Goal: Task Accomplishment & Management: Use online tool/utility

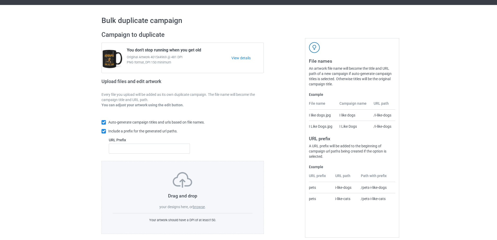
scroll to position [15, 0]
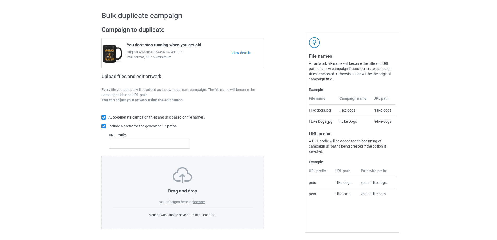
click at [203, 201] on label "browse" at bounding box center [199, 201] width 12 height 4
click at [0, 0] on input "browse" at bounding box center [0, 0] width 0 height 0
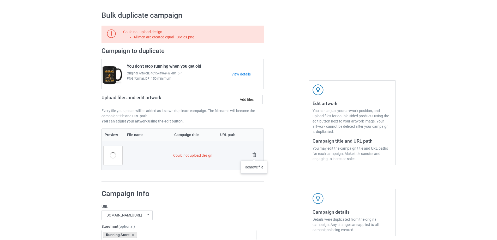
click at [254, 155] on img at bounding box center [254, 154] width 7 height 7
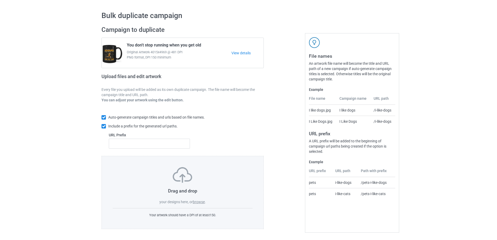
click at [200, 202] on label "browse" at bounding box center [199, 201] width 12 height 4
click at [0, 0] on input "browse" at bounding box center [0, 0] width 0 height 0
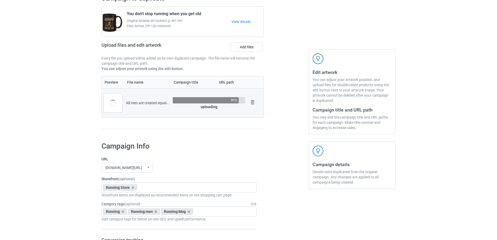
scroll to position [58, 0]
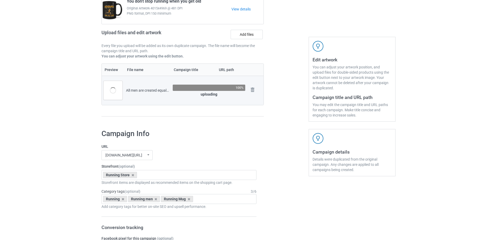
click at [289, 89] on div at bounding box center [286, 51] width 38 height 147
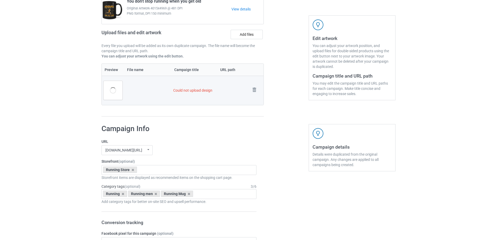
click at [254, 90] on img at bounding box center [254, 89] width 7 height 7
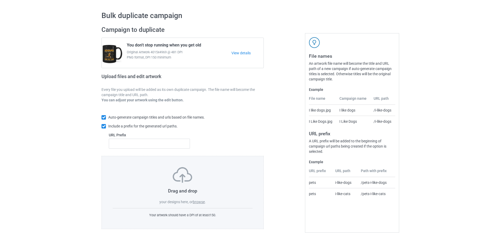
scroll to position [15, 0]
click at [201, 202] on label "browse" at bounding box center [199, 201] width 12 height 4
click at [0, 0] on input "browse" at bounding box center [0, 0] width 0 height 0
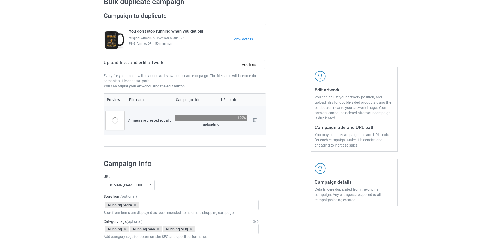
scroll to position [0, 0]
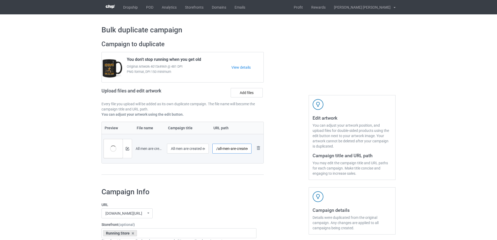
drag, startPoint x: 219, startPoint y: 150, endPoint x: 224, endPoint y: 151, distance: 5.3
click at [225, 150] on input "/all-men-are-created-equal-sixties" at bounding box center [231, 148] width 39 height 10
drag, startPoint x: 218, startPoint y: 151, endPoint x: 237, endPoint y: 150, distance: 19.6
click at [237, 150] on input "/all-men-are-created-equal-sixties" at bounding box center [231, 148] width 39 height 10
click at [241, 149] on input "/created-equal-sixties" at bounding box center [231, 148] width 39 height 10
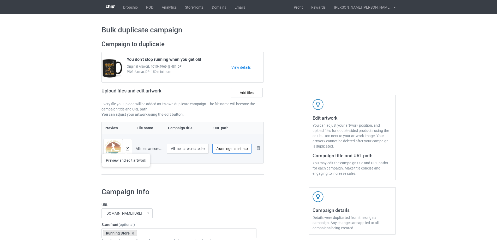
type input "/running-man-in-sixties"
click at [128, 150] on button at bounding box center [127, 148] width 3 height 4
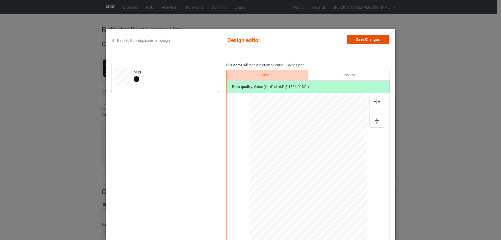
click at [371, 40] on button "Save Changes" at bounding box center [368, 39] width 42 height 9
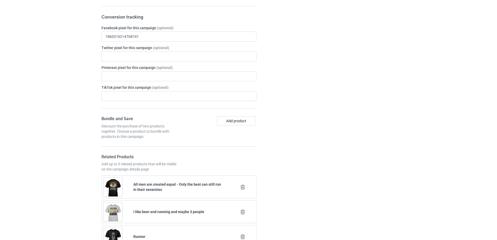
scroll to position [348, 0]
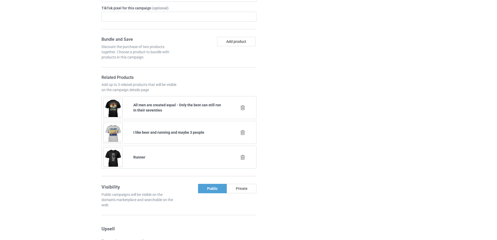
click at [310, 135] on div "Campaign details Details were duplicated from the original campaign. Any change…" at bounding box center [352, 227] width 94 height 782
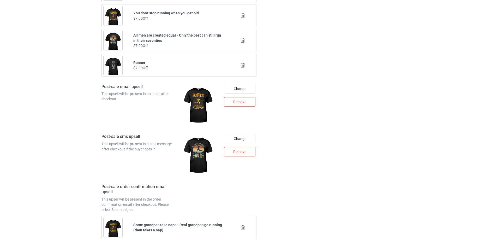
scroll to position [733, 0]
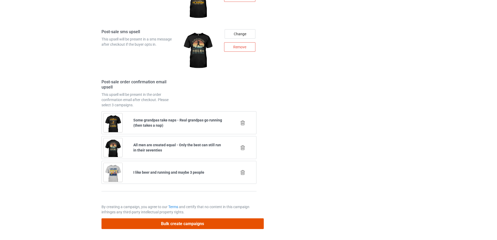
click at [192, 222] on button "Bulk create campaigns" at bounding box center [182, 223] width 162 height 11
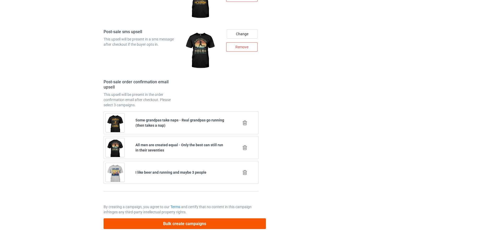
scroll to position [0, 0]
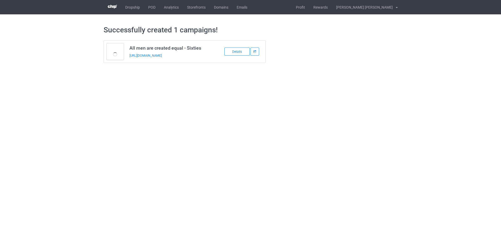
drag, startPoint x: 308, startPoint y: 50, endPoint x: 264, endPoint y: 49, distance: 44.9
click at [308, 50] on div "All men are created equal - Sixties https://www.steezylife.com/running-man-in-s…" at bounding box center [250, 52] width 301 height 30
click at [149, 3] on link "POD" at bounding box center [152, 7] width 16 height 14
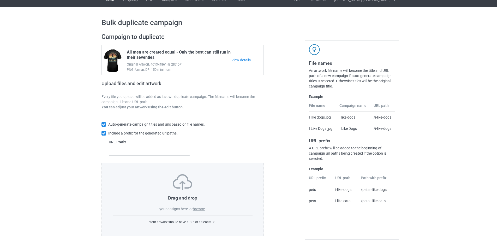
scroll to position [15, 0]
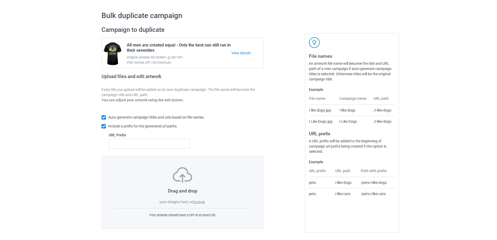
click at [202, 199] on label "browse" at bounding box center [199, 201] width 12 height 4
click at [0, 0] on input "browse" at bounding box center [0, 0] width 0 height 0
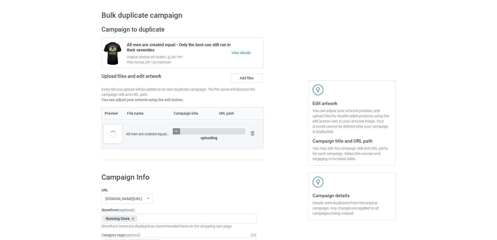
scroll to position [145, 0]
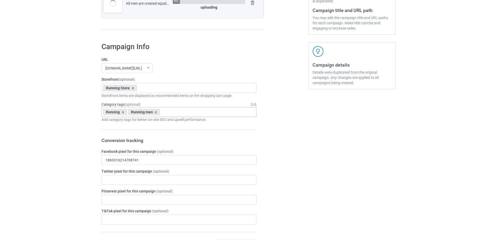
click at [183, 114] on div "Running Running men Age > 1-19 > 1 Age > 1-12 Months > 1 Month Age > 1-12 Month…" at bounding box center [178, 112] width 155 height 10
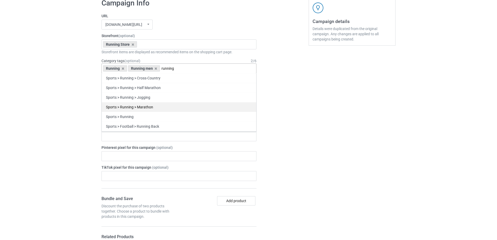
scroll to position [48, 0]
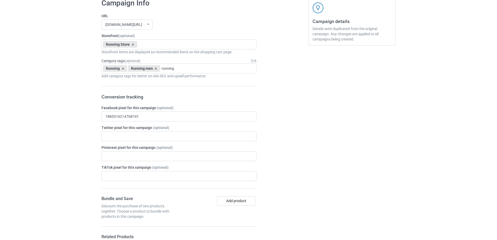
click at [233, 71] on div "Running Running men running Sports > Running > 10K Run Sports > Running > 15K R…" at bounding box center [178, 68] width 155 height 10
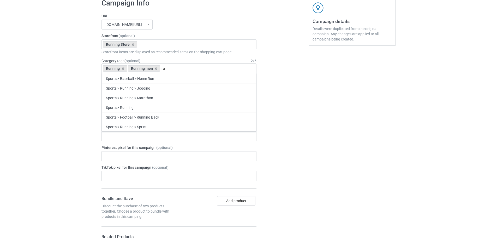
type input "r"
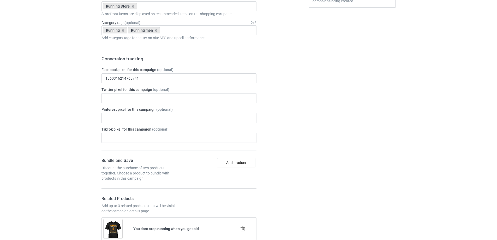
scroll to position [319, 0]
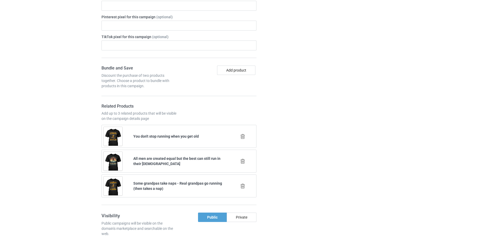
drag, startPoint x: 205, startPoint y: 183, endPoint x: 213, endPoint y: 183, distance: 8.1
click at [213, 183] on b "Some grandpas take naps - Real grandpas go running (then takes a nap)" at bounding box center [177, 185] width 89 height 9
drag, startPoint x: 183, startPoint y: 160, endPoint x: 204, endPoint y: 161, distance: 20.9
click at [204, 161] on b "All men are created equal but the best can still run in their [DEMOGRAPHIC_DATA]" at bounding box center [176, 160] width 87 height 9
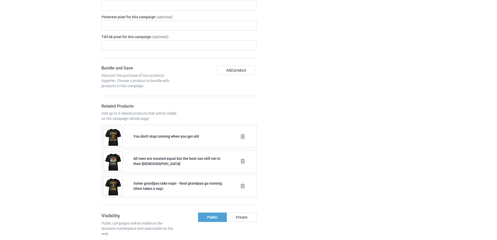
click at [212, 160] on b "All men are created equal but the best can still run in their [DEMOGRAPHIC_DATA]" at bounding box center [176, 160] width 87 height 9
click at [244, 162] on icon at bounding box center [242, 160] width 7 height 5
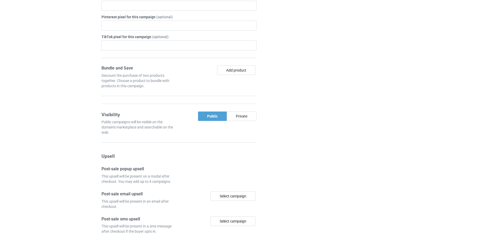
click at [268, 162] on div at bounding box center [286, 90] width 38 height 453
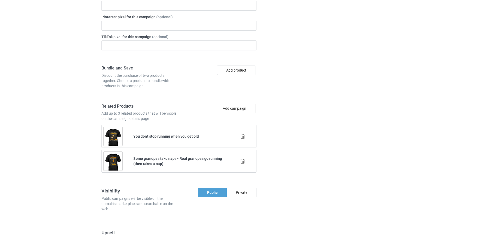
click at [243, 107] on button "Add campaign" at bounding box center [235, 108] width 42 height 9
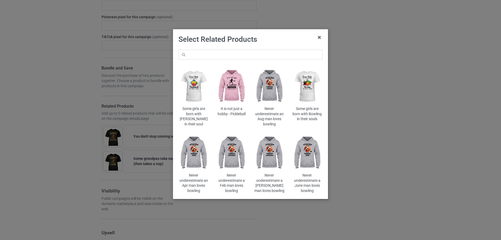
drag, startPoint x: 278, startPoint y: 48, endPoint x: 277, endPoint y: 52, distance: 4.2
click at [278, 48] on div "Some girls are born with [PERSON_NAME] in their soul It is not just a hobby - P…" at bounding box center [250, 121] width 151 height 151
click at [277, 53] on input "text" at bounding box center [250, 55] width 144 height 10
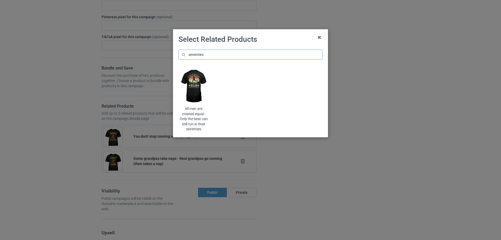
click at [226, 55] on input "seventies" at bounding box center [250, 55] width 144 height 10
type input "sixties"
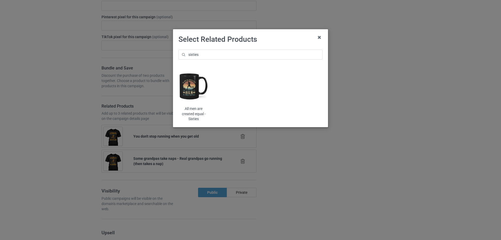
click at [190, 91] on img at bounding box center [193, 86] width 31 height 38
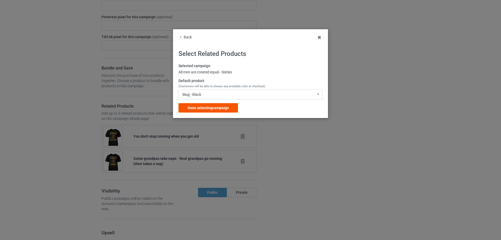
click at [213, 108] on span "Done selecting campaign" at bounding box center [207, 108] width 41 height 4
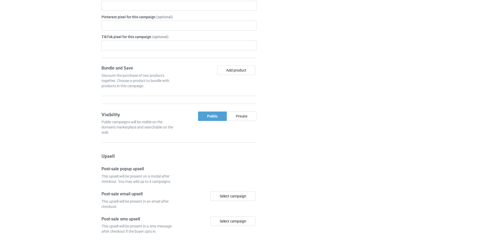
click at [325, 112] on div "Campaign details Details were duplicated from the original campaign. Any change…" at bounding box center [352, 90] width 94 height 453
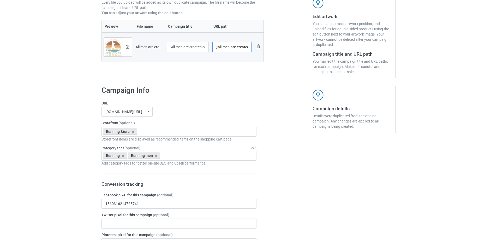
scroll to position [0, 23]
drag, startPoint x: 217, startPoint y: 49, endPoint x: 235, endPoint y: 49, distance: 18.0
click at [235, 49] on input "/all-men-are-created-equal-sixties" at bounding box center [231, 47] width 39 height 10
drag, startPoint x: 311, startPoint y: 55, endPoint x: 339, endPoint y: 55, distance: 27.6
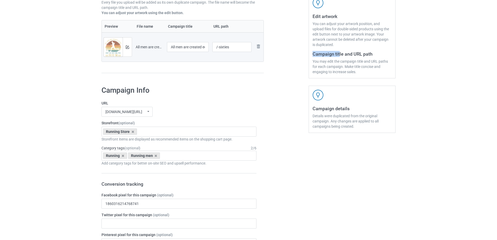
click at [339, 55] on div "Edit artwork You can adjust your artwork position, and upload files for double-…" at bounding box center [351, 35] width 87 height 85
click at [217, 47] on input "/-sixties" at bounding box center [231, 47] width 39 height 10
click at [285, 49] on div at bounding box center [286, 8] width 38 height 147
click at [217, 46] on input "/-sixties" at bounding box center [231, 47] width 39 height 10
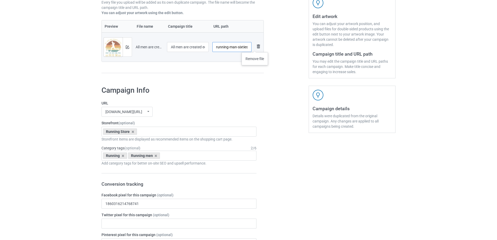
drag, startPoint x: 237, startPoint y: 46, endPoint x: 255, endPoint y: 47, distance: 17.5
click at [255, 47] on tr "Preview and edit artwork All men are created equal - Sixties.png All men are cr…" at bounding box center [183, 46] width 162 height 29
click at [216, 46] on input "/running-man" at bounding box center [231, 47] width 39 height 10
click at [217, 47] on input "/running-man" at bounding box center [231, 47] width 39 height 10
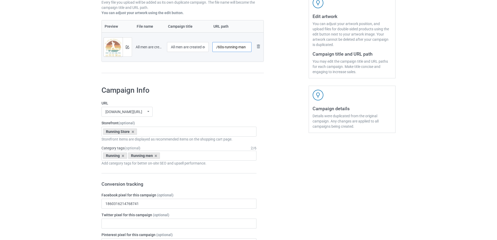
type input "/60s-running-man"
drag, startPoint x: 184, startPoint y: 47, endPoint x: 208, endPoint y: 46, distance: 23.8
click at [208, 46] on input "All men are created equal - Sixties" at bounding box center [188, 47] width 42 height 10
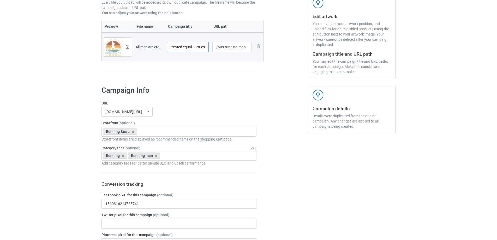
click at [195, 49] on input "All men are created equal - Sixties" at bounding box center [188, 47] width 42 height 10
click at [220, 81] on div "Campaign to duplicate All men are created equal - Only the best can still run i…" at bounding box center [182, 8] width 169 height 147
drag, startPoint x: 184, startPoint y: 45, endPoint x: 203, endPoint y: 47, distance: 18.9
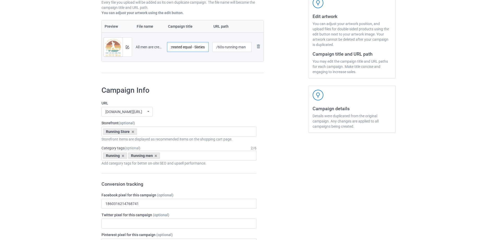
click at [203, 47] on input "All men are created equal - Sixties" at bounding box center [188, 47] width 42 height 10
click at [193, 48] on input "All men are created equal - Sixties" at bounding box center [188, 47] width 42 height 10
drag, startPoint x: 189, startPoint y: 47, endPoint x: 156, endPoint y: 47, distance: 33.1
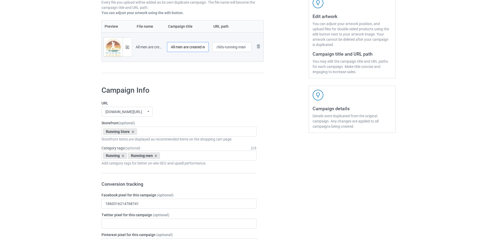
click at [156, 47] on tr "Preview and edit artwork All men are created equal - Sixties.png All men are cr…" at bounding box center [183, 46] width 162 height 29
click at [183, 45] on input "All men are created equal - Sixties" at bounding box center [188, 47] width 42 height 10
drag, startPoint x: 189, startPoint y: 49, endPoint x: 206, endPoint y: 47, distance: 17.5
click at [206, 47] on input "All men are created equal - Sixties" at bounding box center [188, 47] width 42 height 10
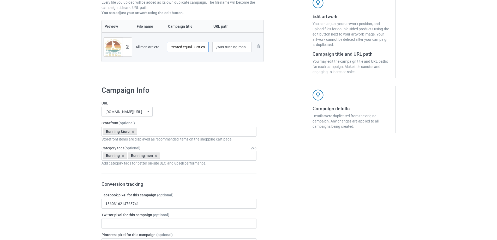
click at [194, 46] on input "All men are created equal - Sixties" at bounding box center [188, 47] width 42 height 10
drag, startPoint x: 192, startPoint y: 47, endPoint x: 163, endPoint y: 50, distance: 29.3
click at [163, 50] on tr "Preview and edit artwork All men are created equal - Sixties.png All men are cr…" at bounding box center [183, 46] width 162 height 29
click at [185, 48] on input "All men are created equal - Sixties" at bounding box center [188, 47] width 42 height 10
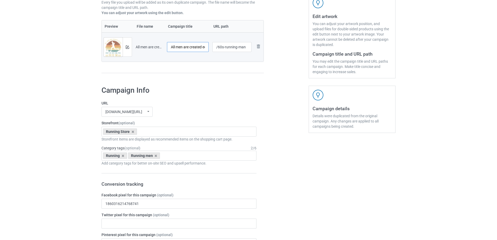
scroll to position [0, 21]
drag, startPoint x: 192, startPoint y: 48, endPoint x: 213, endPoint y: 48, distance: 20.9
click at [213, 48] on tr "Preview and edit artwork All men are created equal - Sixties.png All men are cr…" at bounding box center [183, 46] width 162 height 29
click at [195, 48] on input "All men are created equal - Sixties" at bounding box center [188, 47] width 42 height 10
click at [194, 47] on input "All men are created equal - Sixties" at bounding box center [188, 47] width 42 height 10
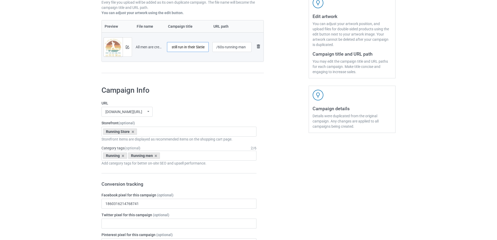
scroll to position [0, 73]
type input "All men are created equal - But the best can still run in their Sixties"
drag, startPoint x: 235, startPoint y: 80, endPoint x: 174, endPoint y: 67, distance: 62.0
click at [234, 80] on div "Campaign to duplicate All men are created equal - Only the best can still run i…" at bounding box center [182, 8] width 169 height 147
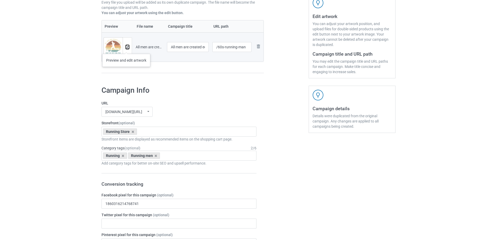
click at [126, 49] on img at bounding box center [127, 46] width 3 height 3
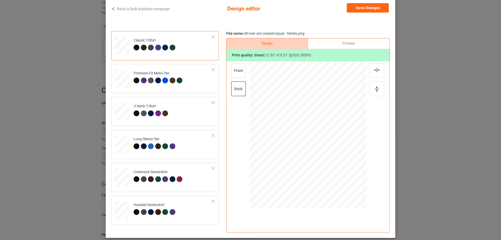
scroll to position [44, 0]
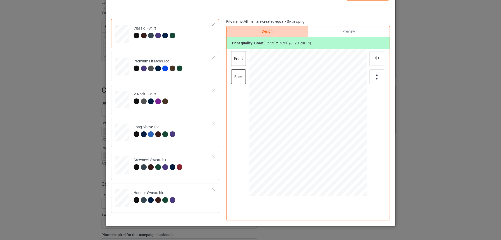
click at [238, 59] on div "front" at bounding box center [238, 58] width 15 height 15
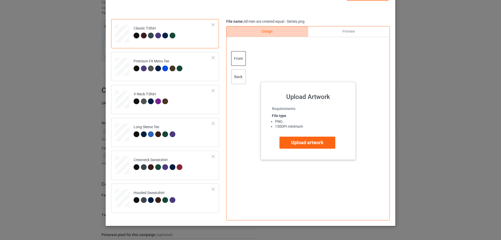
click at [237, 77] on div "back" at bounding box center [238, 76] width 15 height 15
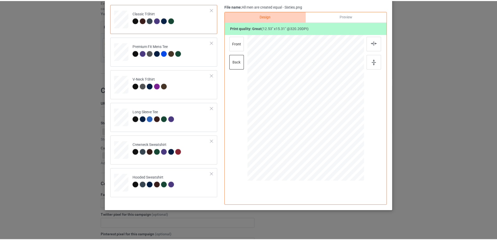
scroll to position [0, 0]
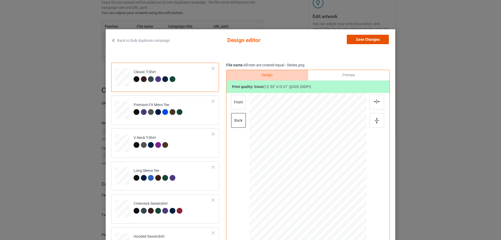
click at [358, 40] on button "Save Changes" at bounding box center [368, 39] width 42 height 9
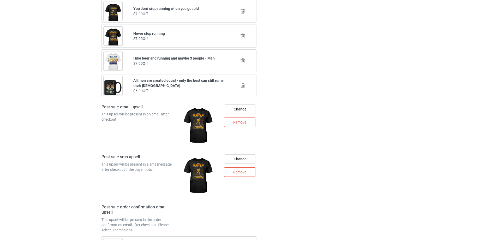
scroll to position [559, 0]
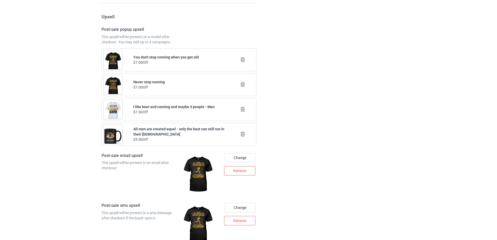
click at [243, 136] on icon at bounding box center [242, 133] width 7 height 5
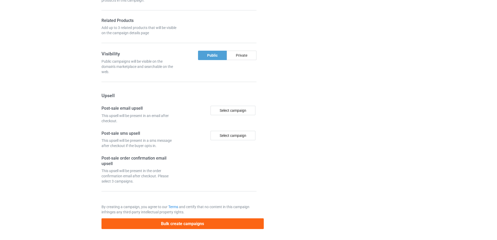
click at [299, 136] on div at bounding box center [286, 5] width 38 height 453
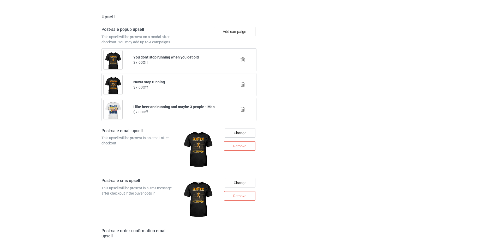
click at [244, 32] on button "Add campaign" at bounding box center [235, 31] width 42 height 9
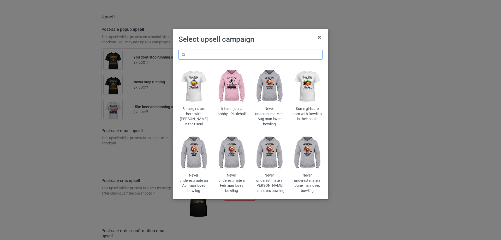
click at [235, 56] on input "text" at bounding box center [250, 55] width 144 height 10
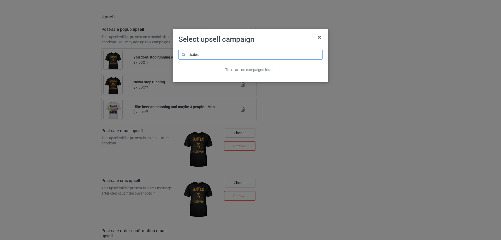
type input "sixties"
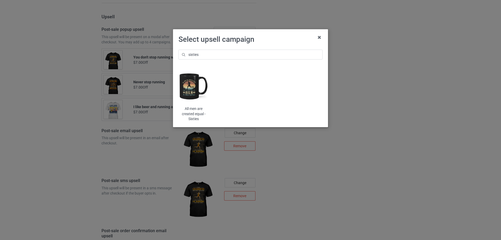
click at [188, 86] on img at bounding box center [193, 86] width 31 height 38
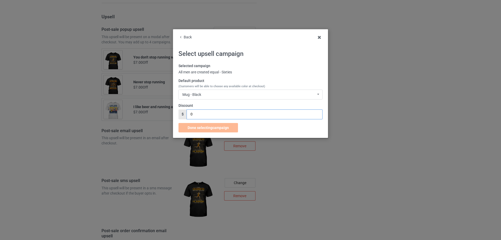
drag, startPoint x: 195, startPoint y: 114, endPoint x: 178, endPoint y: 114, distance: 16.7
click at [182, 115] on div "$ 0" at bounding box center [250, 114] width 144 height 10
type input "5"
click at [226, 128] on span "Done selecting campaign" at bounding box center [207, 127] width 41 height 4
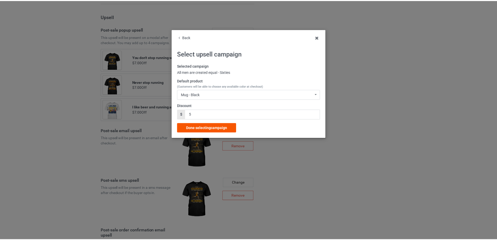
scroll to position [405, 0]
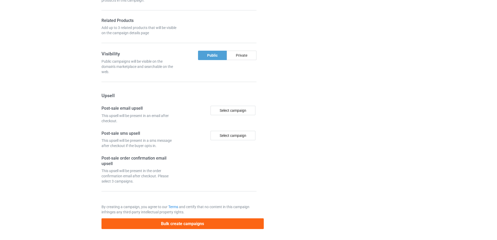
click at [298, 135] on div at bounding box center [286, 5] width 38 height 453
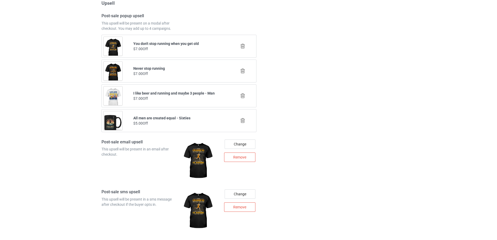
scroll to position [535, 0]
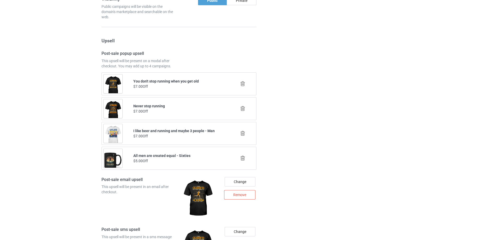
click at [320, 120] on div "Campaign details Details were duplicated from the original campaign. Any change…" at bounding box center [352, 39] width 94 height 782
click at [241, 108] on icon at bounding box center [242, 108] width 7 height 5
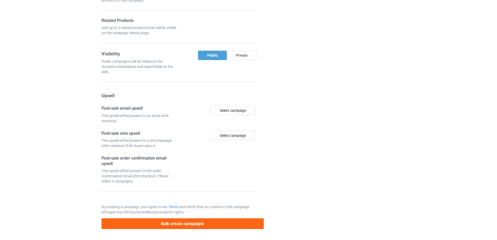
click at [290, 111] on div at bounding box center [286, 5] width 38 height 453
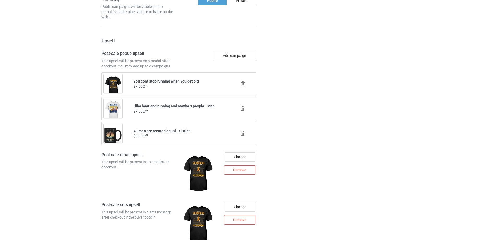
click at [239, 58] on button "Add campaign" at bounding box center [235, 55] width 42 height 9
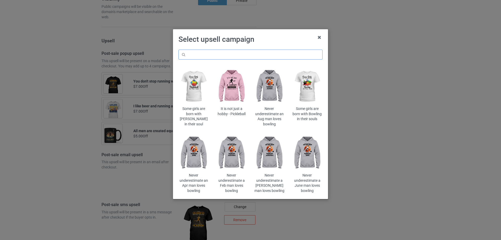
click at [259, 57] on input "text" at bounding box center [250, 55] width 144 height 10
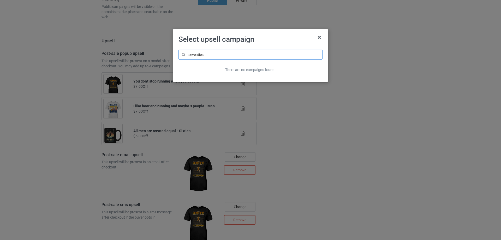
type input "seventies"
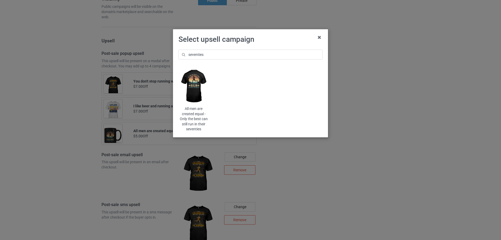
click at [191, 87] on img at bounding box center [193, 86] width 31 height 38
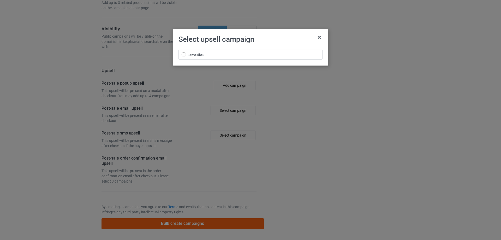
scroll to position [535, 0]
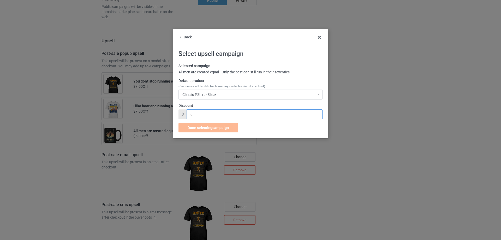
drag, startPoint x: 176, startPoint y: 113, endPoint x: 159, endPoint y: 112, distance: 17.3
click at [174, 113] on div "Back Select upsell campaign Selected campaign All men are created equal - Only …" at bounding box center [250, 83] width 155 height 108
type input "7"
click at [196, 130] on div "Done selecting campaign" at bounding box center [207, 127] width 59 height 9
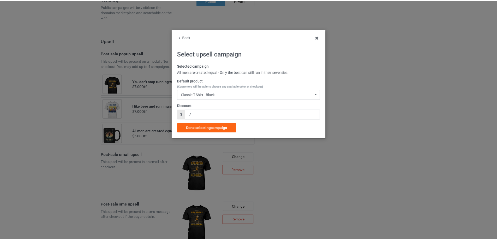
scroll to position [405, 0]
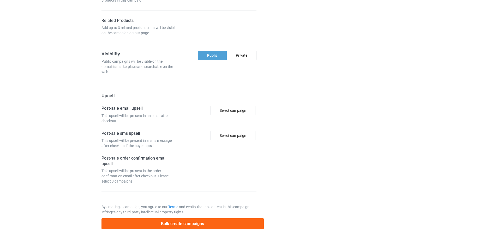
click at [298, 131] on div at bounding box center [286, 5] width 38 height 453
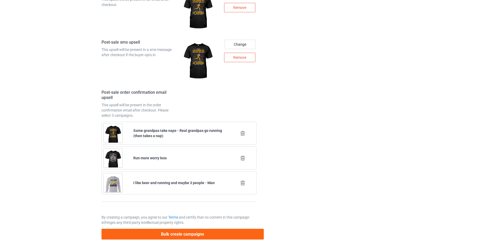
scroll to position [733, 0]
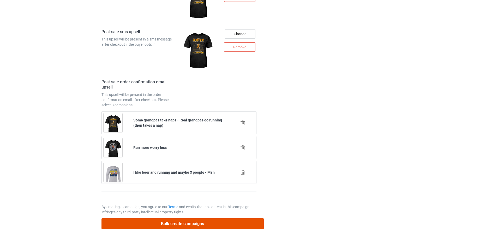
click at [184, 226] on button "Bulk create campaigns" at bounding box center [182, 223] width 162 height 11
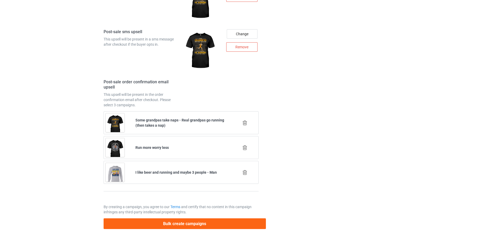
scroll to position [0, 0]
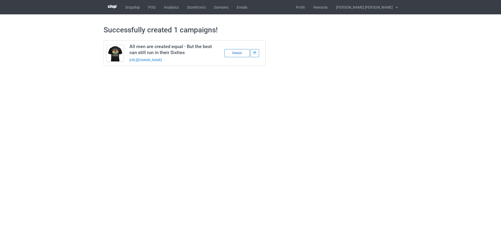
click at [232, 53] on div "Details" at bounding box center [236, 53] width 25 height 8
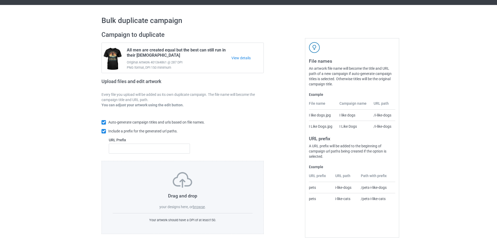
scroll to position [15, 0]
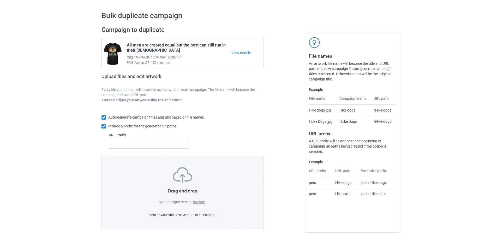
click at [199, 202] on label "browse" at bounding box center [199, 201] width 12 height 4
click at [0, 0] on input "browse" at bounding box center [0, 0] width 0 height 0
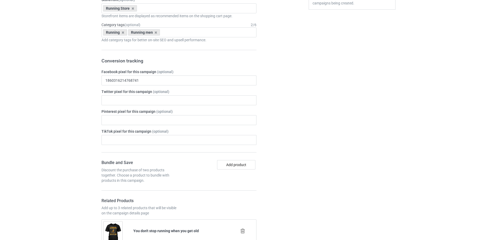
scroll to position [319, 0]
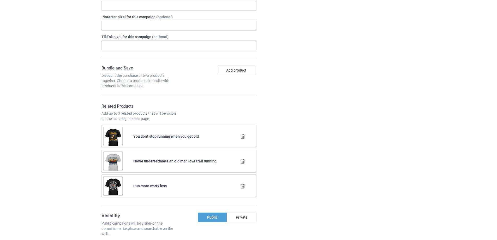
click at [244, 161] on icon at bounding box center [242, 160] width 7 height 5
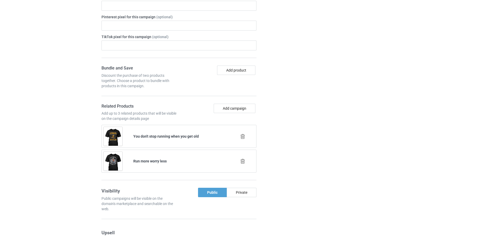
click at [289, 156] on div at bounding box center [286, 242] width 38 height 757
click at [240, 163] on icon at bounding box center [242, 160] width 7 height 5
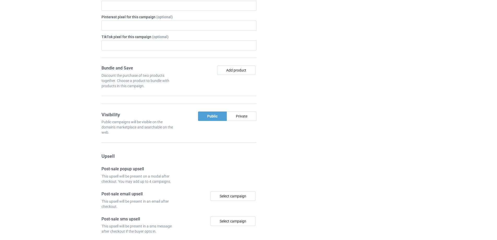
click at [290, 159] on div at bounding box center [286, 90] width 38 height 453
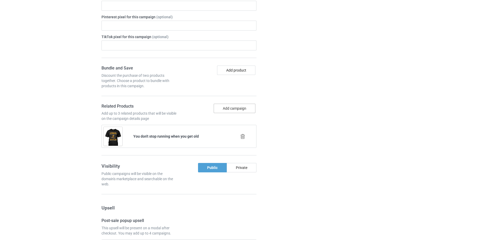
click at [237, 109] on button "Add campaign" at bounding box center [235, 108] width 42 height 9
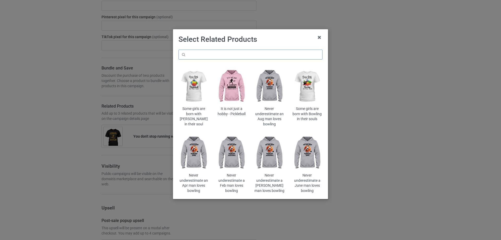
click at [256, 54] on input "text" at bounding box center [250, 55] width 144 height 10
type input "sixties"
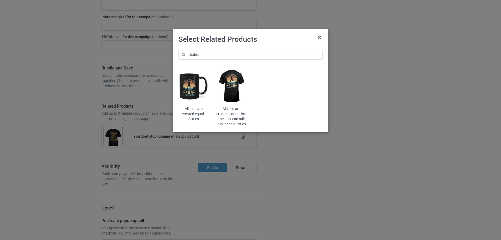
click at [192, 89] on img at bounding box center [193, 86] width 31 height 38
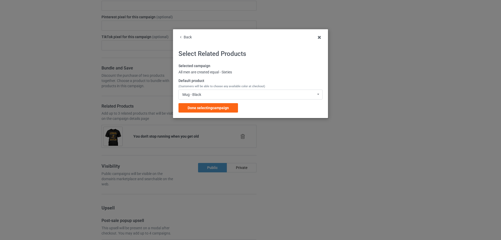
click at [206, 109] on span "Done selecting campaign" at bounding box center [207, 108] width 41 height 4
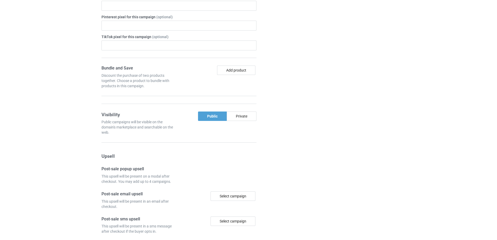
click at [299, 108] on div at bounding box center [286, 90] width 38 height 453
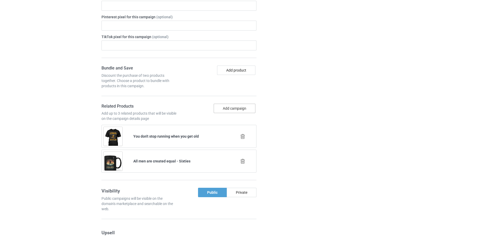
click at [233, 107] on button "Add campaign" at bounding box center [235, 108] width 42 height 9
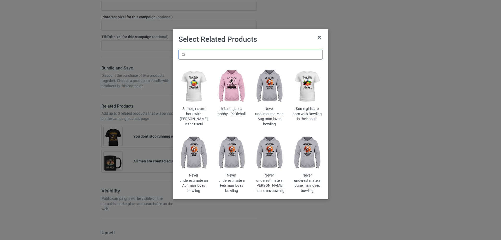
click at [251, 57] on input "text" at bounding box center [250, 55] width 144 height 10
type input "s"
type input "sixties"
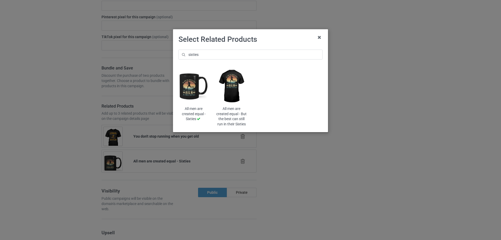
click at [232, 86] on img at bounding box center [231, 86] width 31 height 38
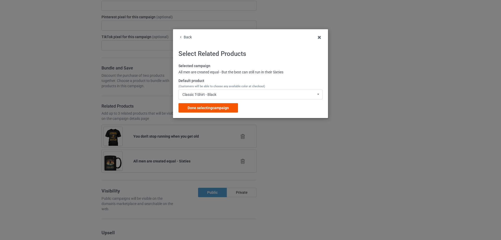
click at [220, 105] on div "Done selecting campaign" at bounding box center [207, 107] width 59 height 9
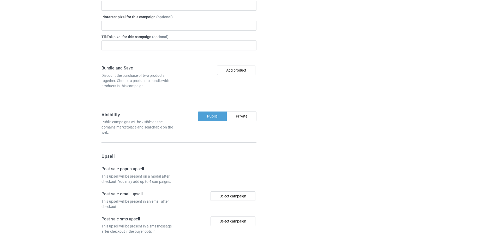
drag, startPoint x: 305, startPoint y: 105, endPoint x: 295, endPoint y: 104, distance: 10.2
click at [305, 105] on div "Campaign details Details were duplicated from the original campaign. Any change…" at bounding box center [352, 90] width 94 height 453
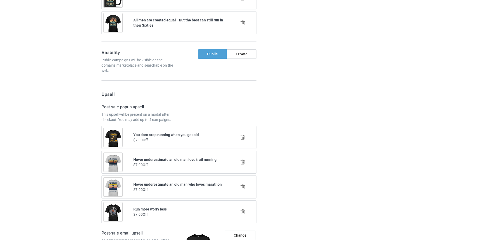
scroll to position [536, 0]
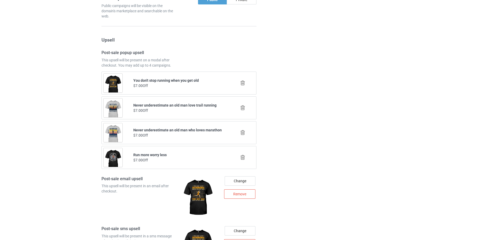
click at [243, 133] on icon at bounding box center [242, 132] width 7 height 5
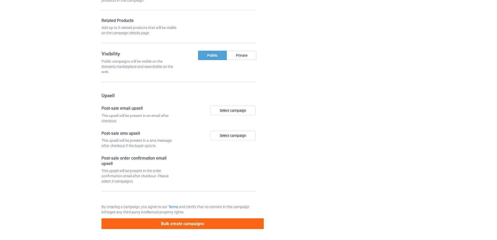
click at [300, 132] on div at bounding box center [286, 5] width 38 height 453
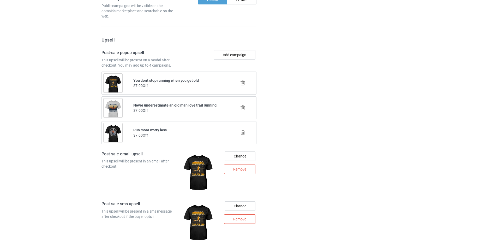
click at [244, 133] on icon at bounding box center [242, 132] width 7 height 5
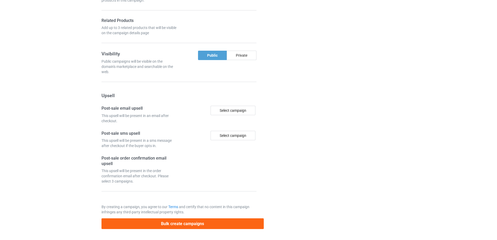
drag, startPoint x: 288, startPoint y: 124, endPoint x: 250, endPoint y: 91, distance: 50.9
click at [288, 124] on div at bounding box center [286, 5] width 38 height 453
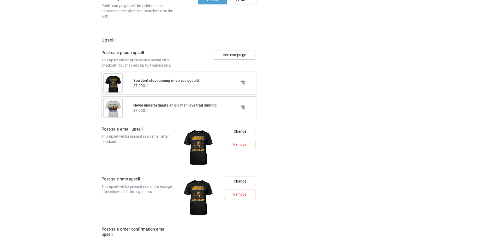
click at [242, 53] on button "Add campaign" at bounding box center [235, 54] width 42 height 9
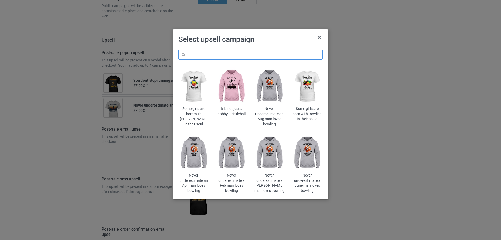
click at [244, 56] on input "text" at bounding box center [250, 55] width 144 height 10
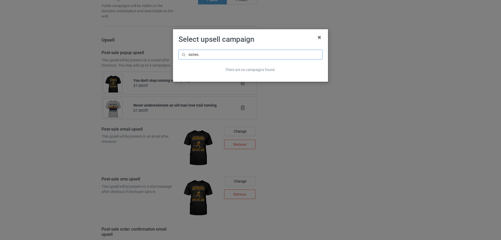
type input "sixties"
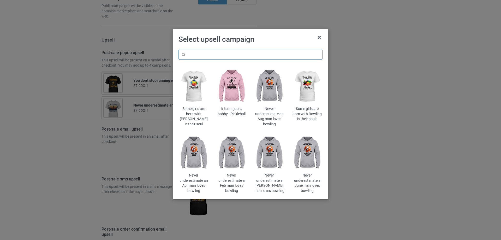
type input "sixties"
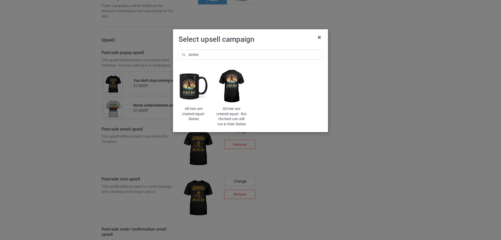
click at [192, 99] on img at bounding box center [193, 86] width 31 height 38
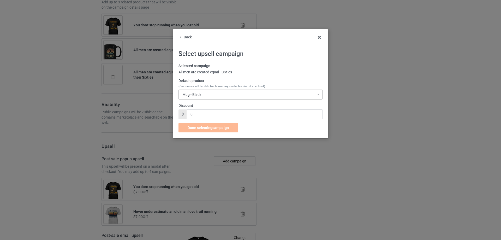
scroll to position [536, 0]
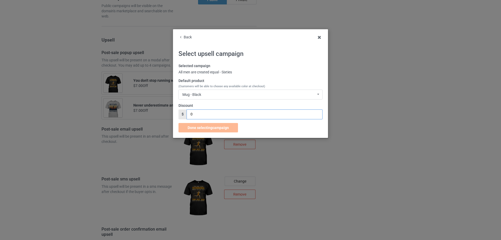
drag, startPoint x: 204, startPoint y: 115, endPoint x: 181, endPoint y: 116, distance: 22.4
click at [181, 116] on div "$ 0" at bounding box center [250, 114] width 144 height 10
type input "5"
drag, startPoint x: 197, startPoint y: 128, endPoint x: 207, endPoint y: 127, distance: 10.7
click at [197, 127] on span "Done selecting campaign" at bounding box center [207, 127] width 41 height 4
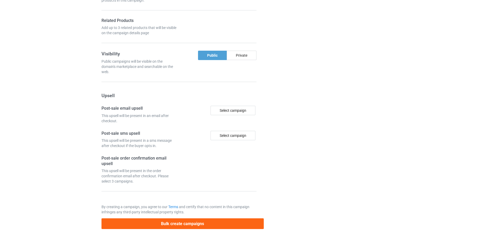
click at [300, 126] on div at bounding box center [286, 5] width 38 height 453
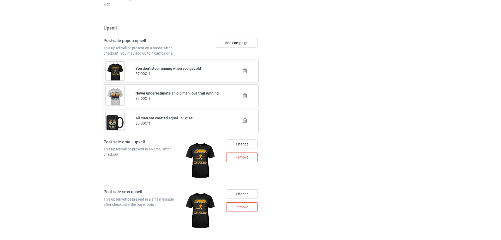
scroll to position [535, 0]
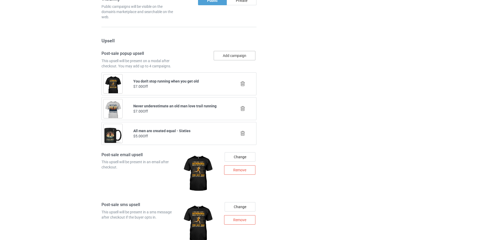
click at [247, 52] on button "Add campaign" at bounding box center [235, 55] width 42 height 9
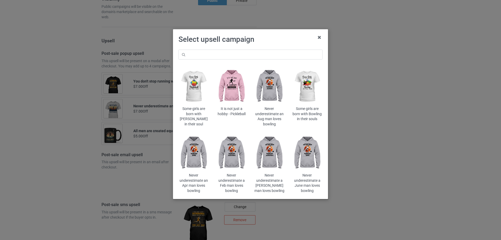
click at [257, 47] on div "Some girls are born with [PERSON_NAME] in their soul It is not just a hobby - P…" at bounding box center [250, 121] width 151 height 151
click at [253, 54] on input "text" at bounding box center [250, 55] width 144 height 10
paste input "sixties"
type input "sixties"
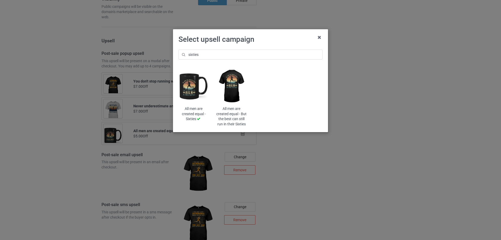
click at [230, 92] on img at bounding box center [231, 86] width 31 height 38
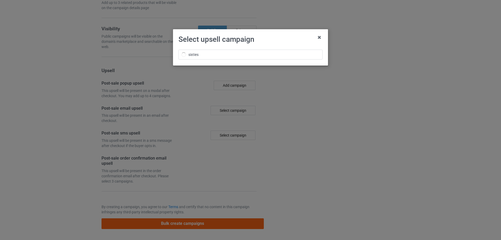
scroll to position [535, 0]
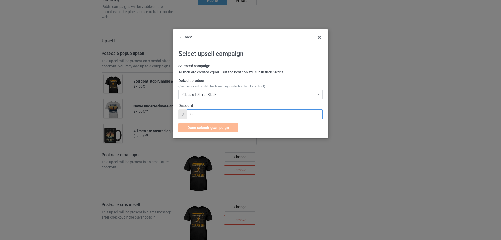
drag, startPoint x: 184, startPoint y: 115, endPoint x: 180, endPoint y: 115, distance: 3.9
click at [180, 115] on div "$ 0" at bounding box center [250, 114] width 144 height 10
type input "7"
click at [202, 128] on span "Done selecting campaign" at bounding box center [207, 127] width 41 height 4
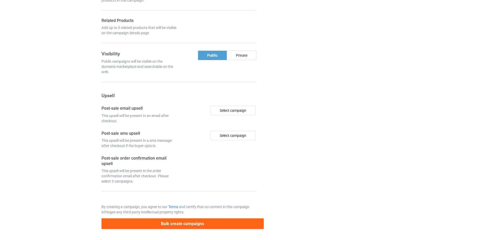
click at [325, 127] on div "Campaign details Details were duplicated from the original campaign. Any change…" at bounding box center [352, 5] width 94 height 453
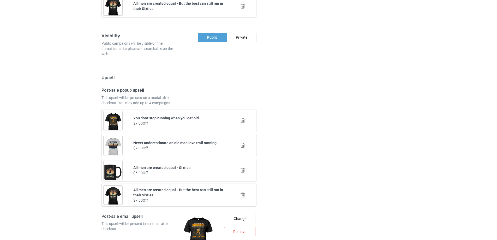
scroll to position [492, 0]
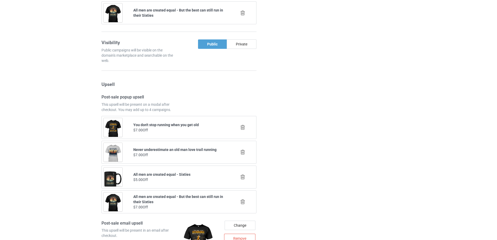
click at [242, 153] on icon at bounding box center [242, 151] width 7 height 5
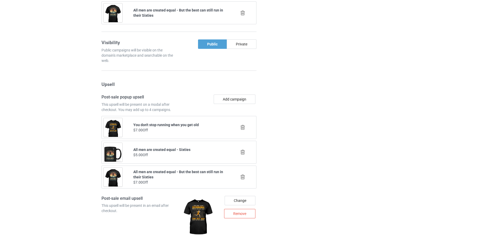
click at [294, 152] on div at bounding box center [286, 70] width 38 height 757
click at [244, 98] on button "Add campaign" at bounding box center [235, 98] width 42 height 9
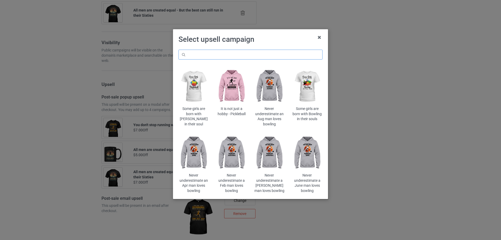
click at [265, 57] on input "text" at bounding box center [250, 55] width 144 height 10
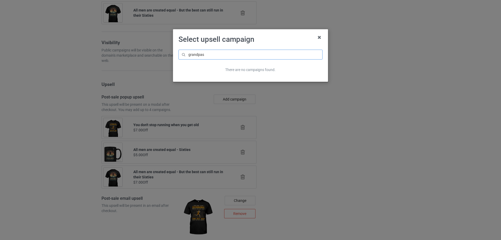
type input "grandpas"
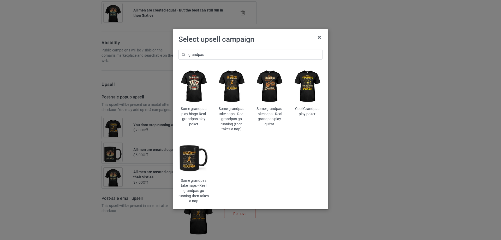
click at [231, 88] on img at bounding box center [231, 86] width 31 height 38
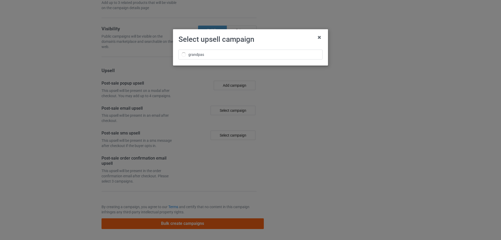
scroll to position [492, 0]
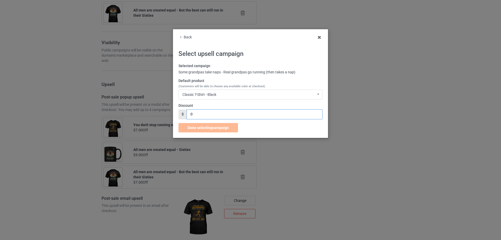
drag, startPoint x: 195, startPoint y: 113, endPoint x: 189, endPoint y: 115, distance: 6.2
click at [189, 114] on input "0" at bounding box center [254, 114] width 136 height 10
type input "7"
drag, startPoint x: 211, startPoint y: 127, endPoint x: 225, endPoint y: 127, distance: 13.0
click at [211, 127] on span "Done selecting campaign" at bounding box center [207, 127] width 41 height 4
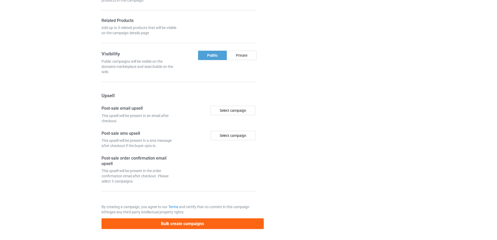
drag, startPoint x: 305, startPoint y: 126, endPoint x: 279, endPoint y: 125, distance: 25.6
click at [304, 126] on div at bounding box center [286, 5] width 38 height 453
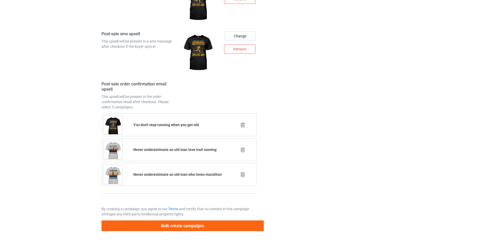
scroll to position [733, 0]
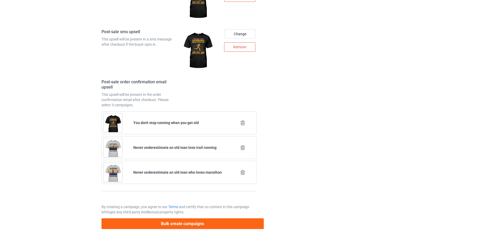
click at [242, 173] on icon at bounding box center [242, 171] width 7 height 5
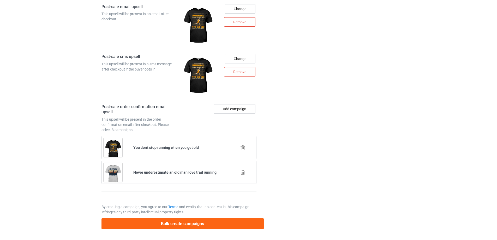
click at [242, 173] on icon at bounding box center [242, 171] width 7 height 5
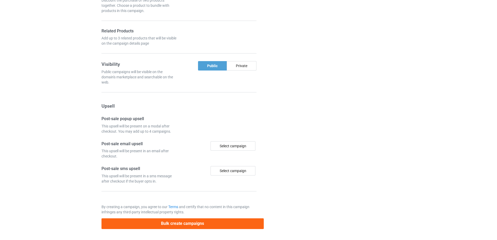
click at [280, 173] on div at bounding box center [286, 10] width 38 height 443
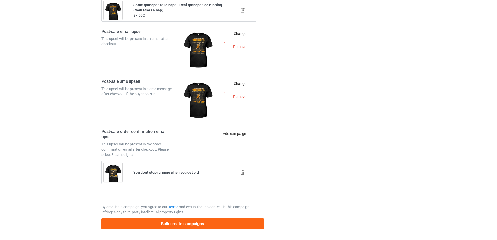
click at [241, 129] on button "Add campaign" at bounding box center [235, 133] width 42 height 9
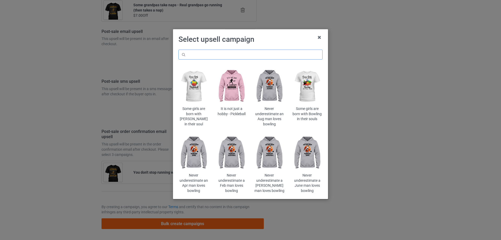
click at [288, 56] on input "text" at bounding box center [250, 55] width 144 height 10
paste input "sixties"
type input "sixties"
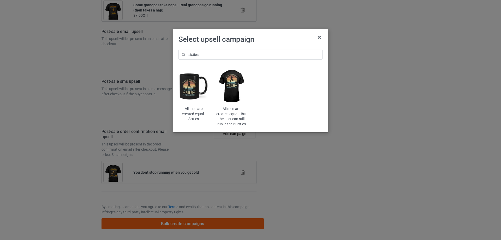
click at [230, 92] on img at bounding box center [231, 86] width 31 height 38
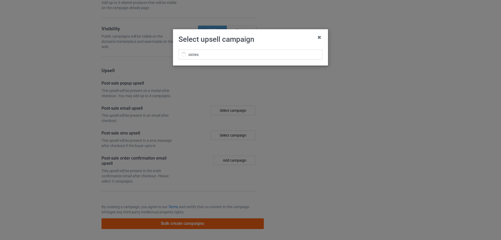
scroll to position [430, 0]
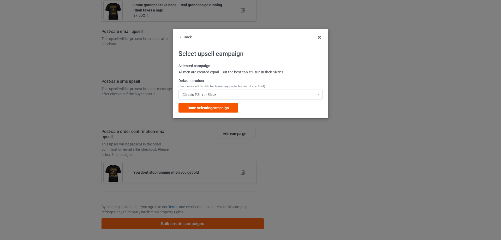
click at [210, 107] on span "Done selecting campaign" at bounding box center [207, 108] width 41 height 4
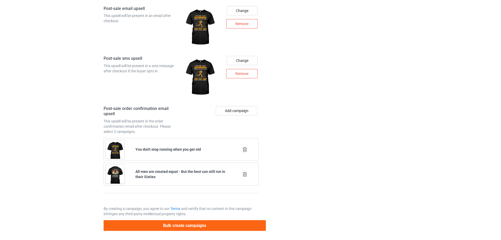
scroll to position [708, 0]
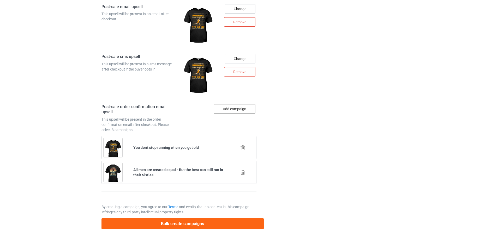
click at [235, 110] on button "Add campaign" at bounding box center [235, 108] width 42 height 9
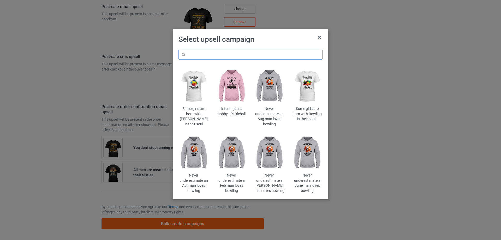
click at [262, 55] on input "text" at bounding box center [250, 55] width 144 height 10
type input "grandpas"
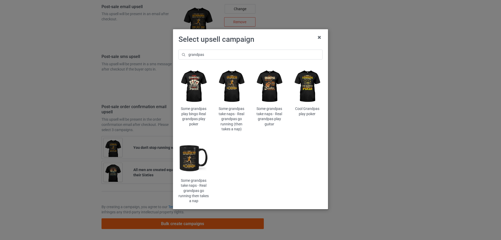
click at [231, 81] on img at bounding box center [231, 86] width 31 height 38
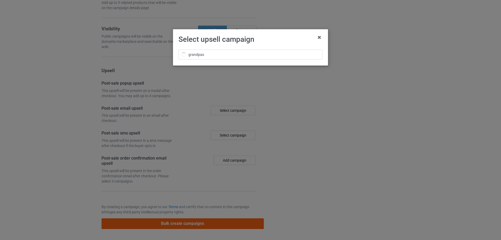
scroll to position [430, 0]
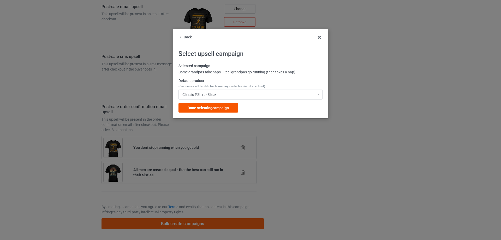
click at [208, 108] on span "Done selecting campaign" at bounding box center [207, 108] width 41 height 4
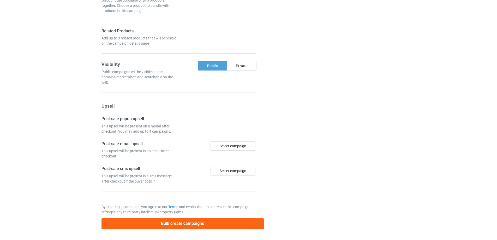
click at [296, 110] on div at bounding box center [286, 10] width 38 height 443
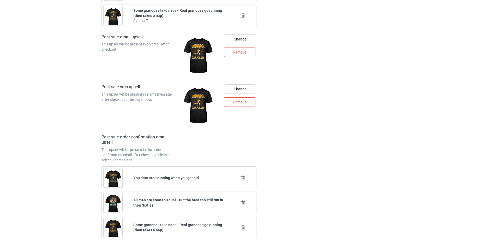
scroll to position [733, 0]
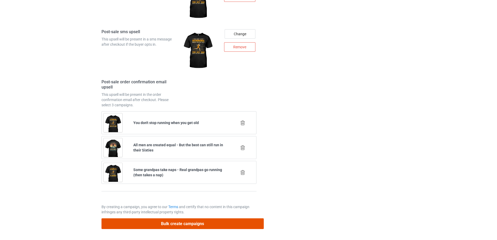
click at [192, 226] on button "Bulk create campaigns" at bounding box center [182, 223] width 162 height 11
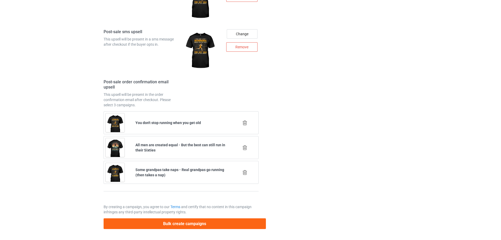
scroll to position [0, 0]
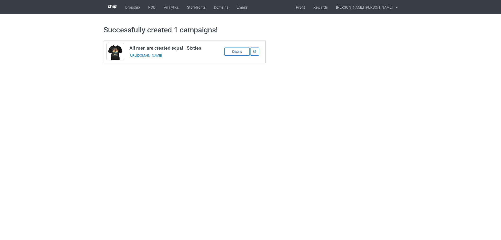
click at [226, 53] on div "Details" at bounding box center [236, 51] width 25 height 8
